Goal: Find specific page/section: Find specific page/section

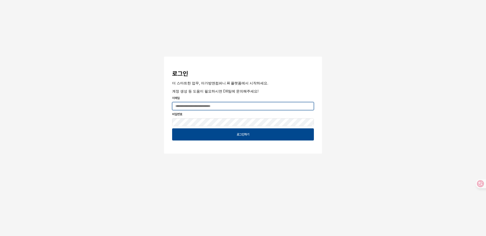
click at [216, 109] on input "App Frame" at bounding box center [242, 107] width 141 height 8
type input "**********"
click at [164, 57] on button "App Frame" at bounding box center [166, 58] width 4 height 2
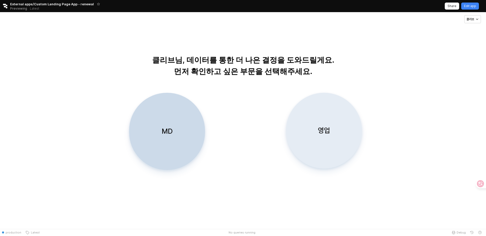
click at [349, 135] on div "영업" at bounding box center [323, 130] width 71 height 75
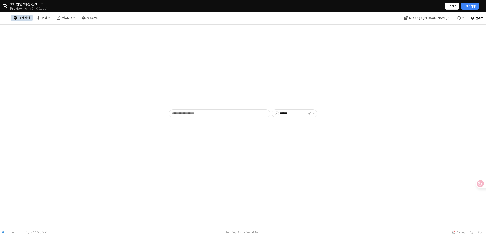
click at [101, 14] on div "매장 검색 영업 영업MD 설정/관리" at bounding box center [56, 18] width 91 height 11
click at [72, 18] on div "영업MD" at bounding box center [67, 18] width 10 height 4
click at [84, 39] on div "- ******" at bounding box center [243, 72] width 480 height 91
click at [187, 113] on input "App Frame" at bounding box center [216, 114] width 95 height 8
type input "*"
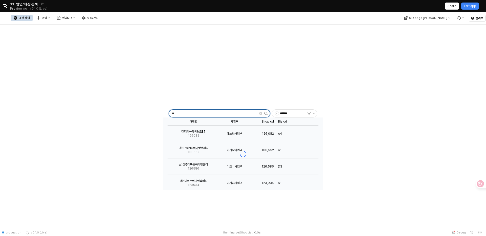
type input "*"
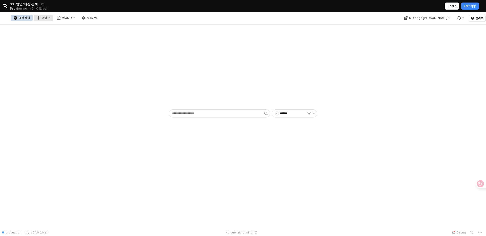
click at [47, 18] on div "영업" at bounding box center [44, 18] width 5 height 4
click at [101, 16] on button "설정/관리" at bounding box center [90, 18] width 22 height 6
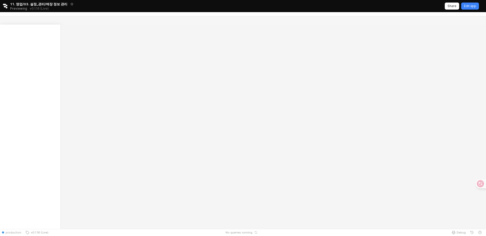
click at [113, 16] on div at bounding box center [243, 120] width 486 height 217
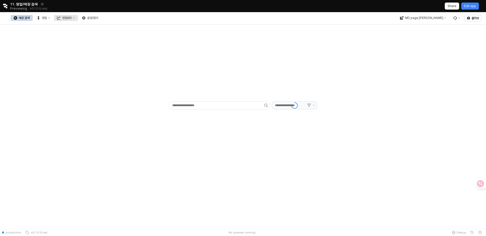
type input "******"
click at [72, 18] on div "영업MD" at bounding box center [67, 18] width 10 height 4
click at [174, 29] on div "- ******" at bounding box center [243, 72] width 480 height 91
click at [459, 20] on button "Menu item 6" at bounding box center [460, 18] width 13 height 6
click at [410, 37] on div "- ******" at bounding box center [243, 72] width 480 height 91
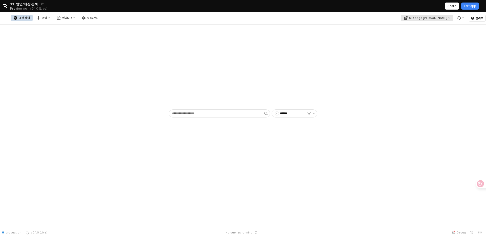
click at [439, 18] on div "MD page [PERSON_NAME]" at bounding box center [428, 18] width 38 height 4
click at [385, 31] on div "- ******" at bounding box center [243, 72] width 480 height 91
click at [47, 18] on div "영업" at bounding box center [44, 18] width 5 height 4
click at [151, 47] on div "- ******" at bounding box center [243, 72] width 480 height 91
click at [53, 16] on button "영업" at bounding box center [43, 18] width 19 height 6
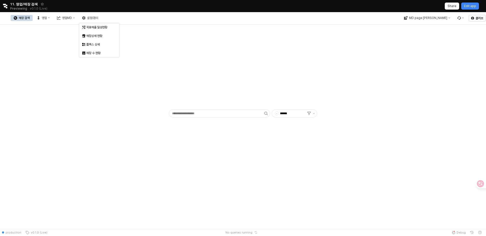
click at [30, 17] on div "매장 검색" at bounding box center [24, 18] width 11 height 4
click at [72, 18] on div "영업MD" at bounding box center [67, 18] width 10 height 4
click at [447, 14] on div "MD page [PERSON_NAME]" at bounding box center [434, 18] width 66 height 12
click at [440, 18] on div "MD page [PERSON_NAME]" at bounding box center [428, 18] width 38 height 4
click at [432, 27] on div "에뜨와" at bounding box center [438, 27] width 31 height 4
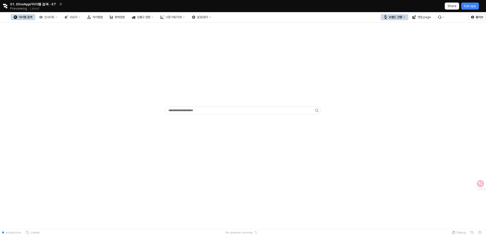
click at [398, 17] on div "브랜드 전환" at bounding box center [395, 17] width 13 height 4
click at [392, 27] on div "아가방" at bounding box center [399, 27] width 31 height 4
click at [420, 16] on div "영업 page" at bounding box center [423, 17] width 13 height 4
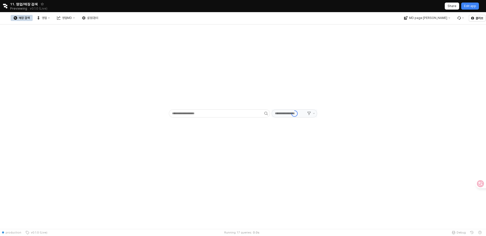
type input "******"
click at [436, 21] on button "MD page [PERSON_NAME]" at bounding box center [427, 18] width 52 height 6
click at [53, 20] on button "영업" at bounding box center [43, 18] width 19 height 6
click at [78, 16] on button "영업MD" at bounding box center [66, 18] width 24 height 6
click at [435, 17] on div "MD page [PERSON_NAME]" at bounding box center [428, 18] width 38 height 4
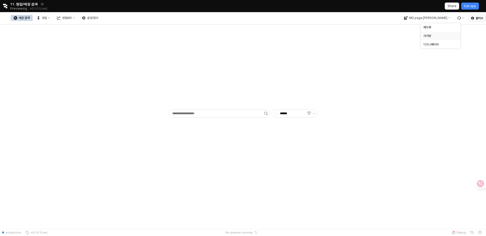
click at [431, 33] on div "아가방" at bounding box center [438, 35] width 31 height 5
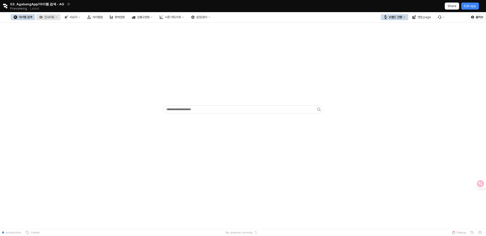
click at [54, 17] on div "인사이트" at bounding box center [49, 17] width 10 height 4
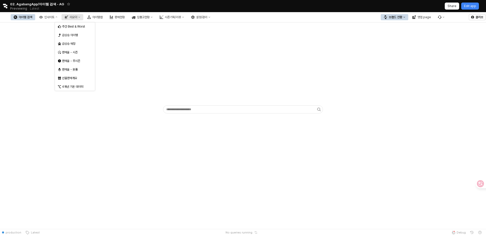
click at [83, 18] on button "리오더" at bounding box center [73, 17] width 22 height 6
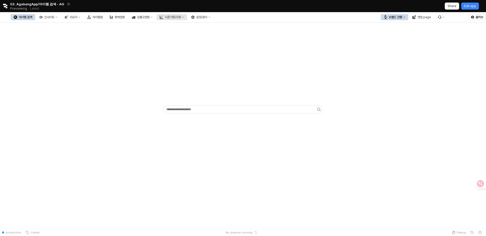
click at [181, 18] on div "시즌기획/리뷰" at bounding box center [173, 17] width 16 height 4
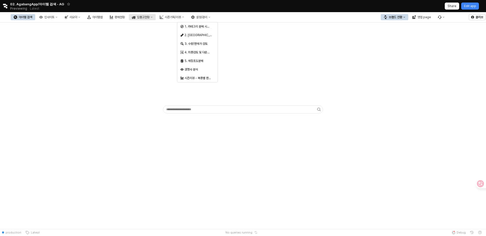
click at [150, 18] on div "입출고현황" at bounding box center [143, 17] width 13 height 4
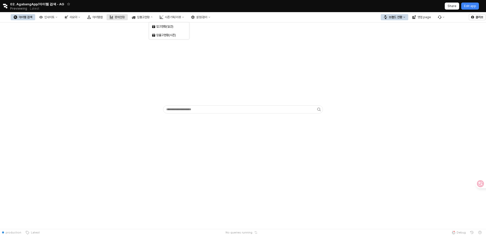
click at [125, 15] on div "판매현황" at bounding box center [120, 17] width 10 height 4
